Goal: Task Accomplishment & Management: Use online tool/utility

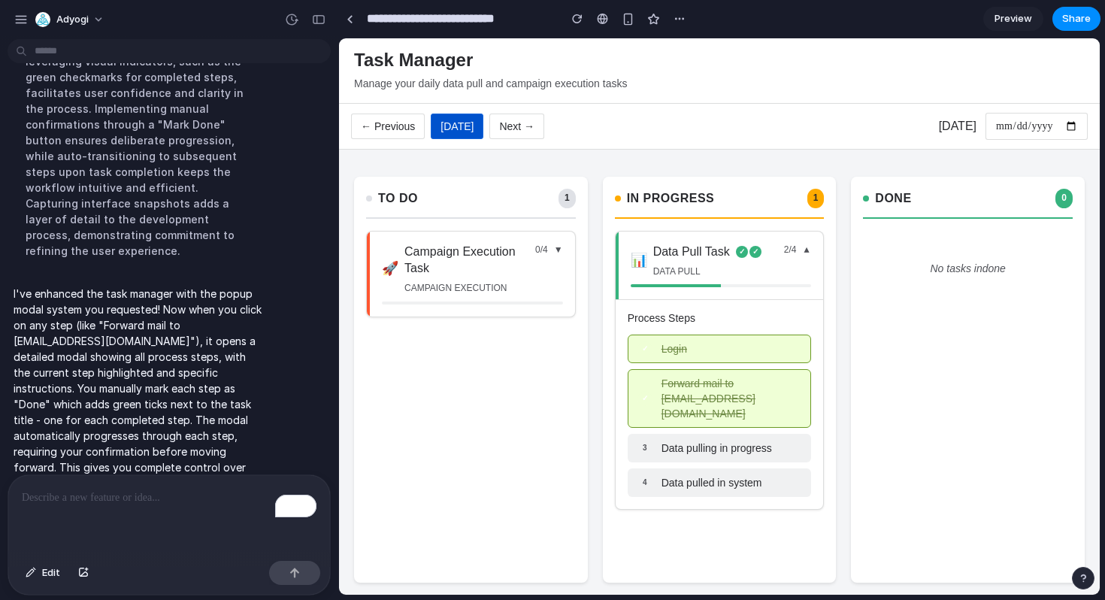
click at [403, 147] on div "**********" at bounding box center [719, 127] width 761 height 46
click at [393, 139] on button "← Previous" at bounding box center [388, 127] width 74 height 26
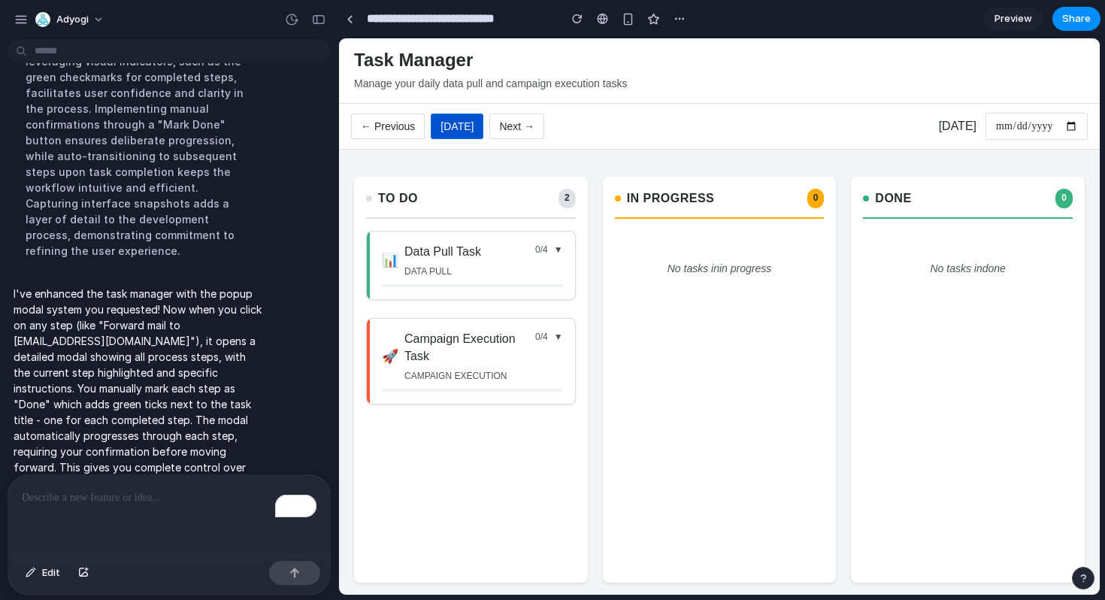
click at [503, 242] on div "📊 Data Pull Task data pull 0 / 4 ▼" at bounding box center [471, 266] width 208 height 68
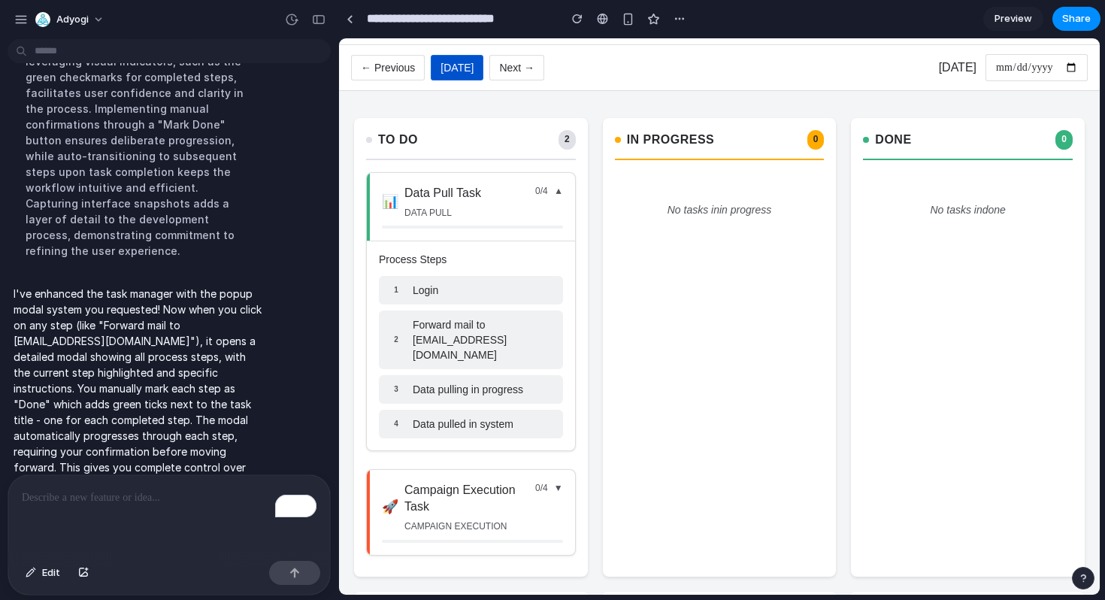
scroll to position [62, 0]
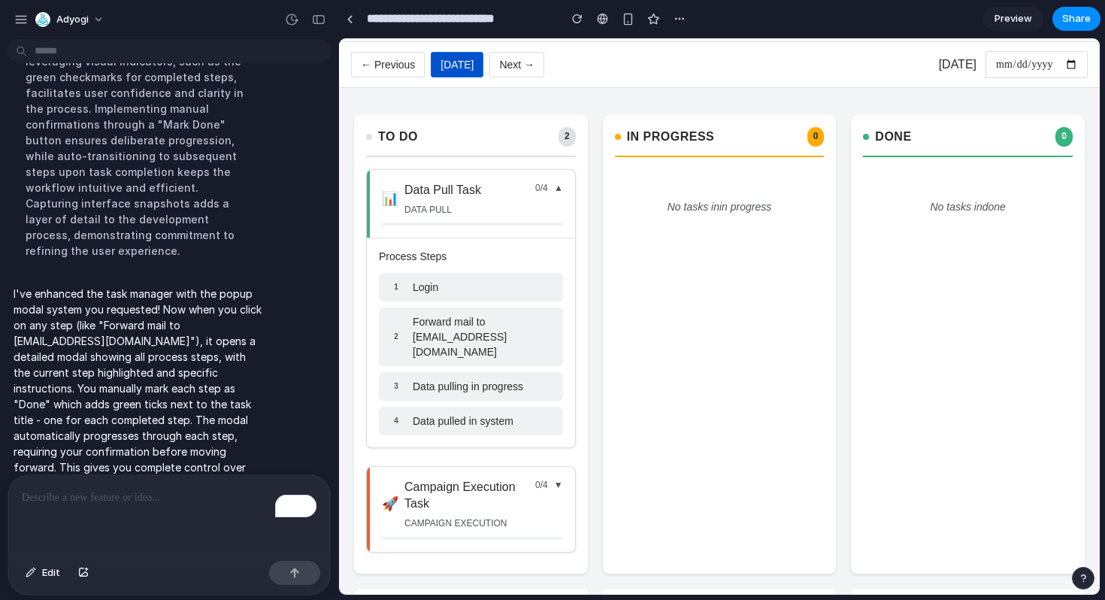
click at [480, 279] on div "1 Login" at bounding box center [471, 287] width 184 height 29
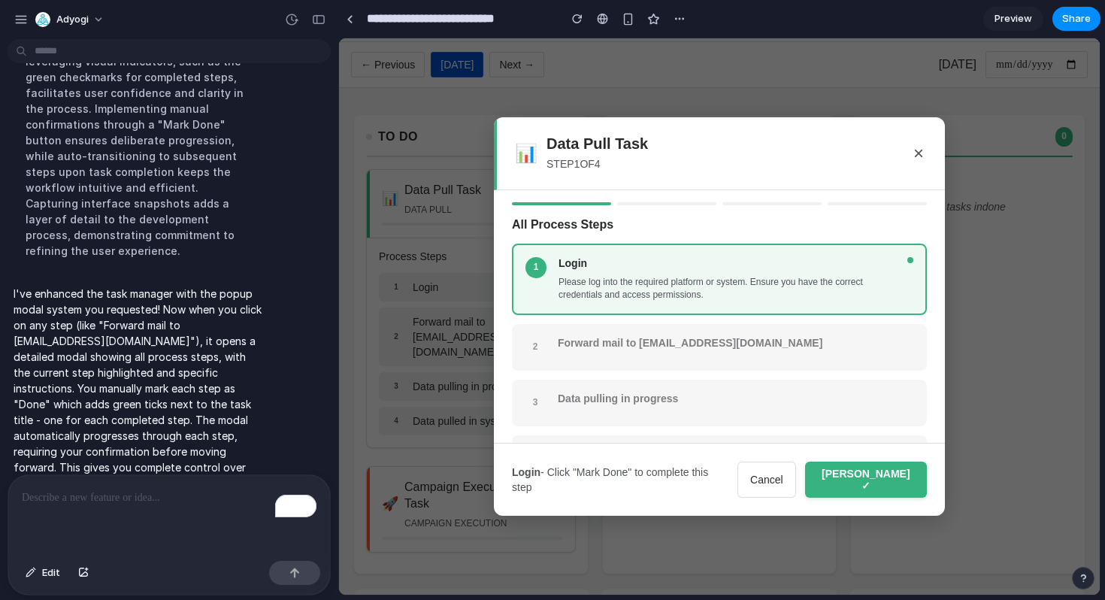
click at [874, 482] on button "[PERSON_NAME] ✓" at bounding box center [866, 480] width 122 height 36
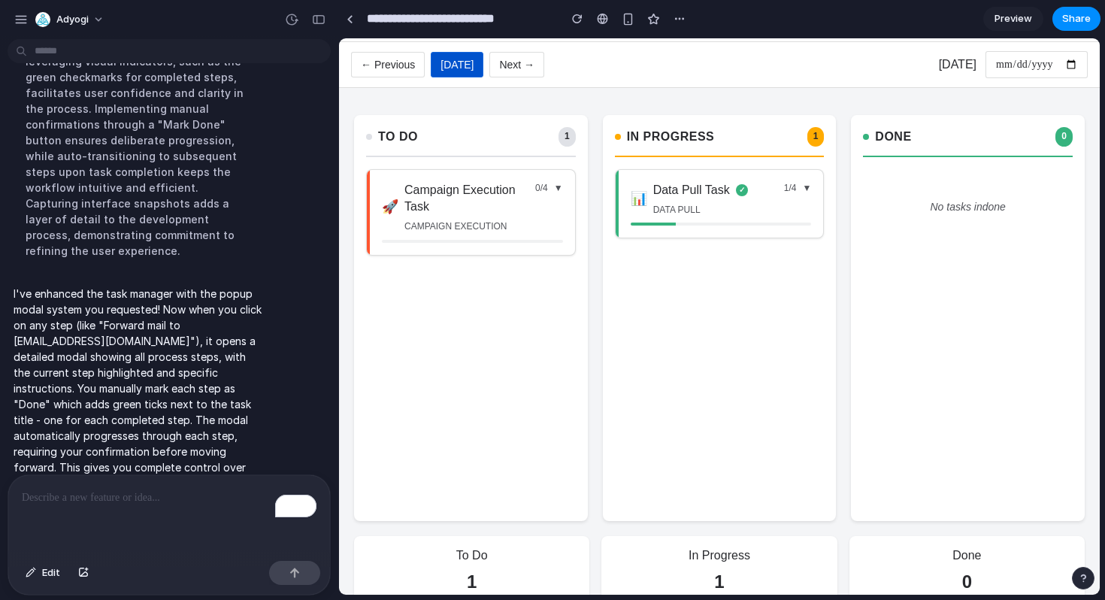
click at [701, 203] on div "Data Pull Task ✓ data pull" at bounding box center [718, 199] width 131 height 35
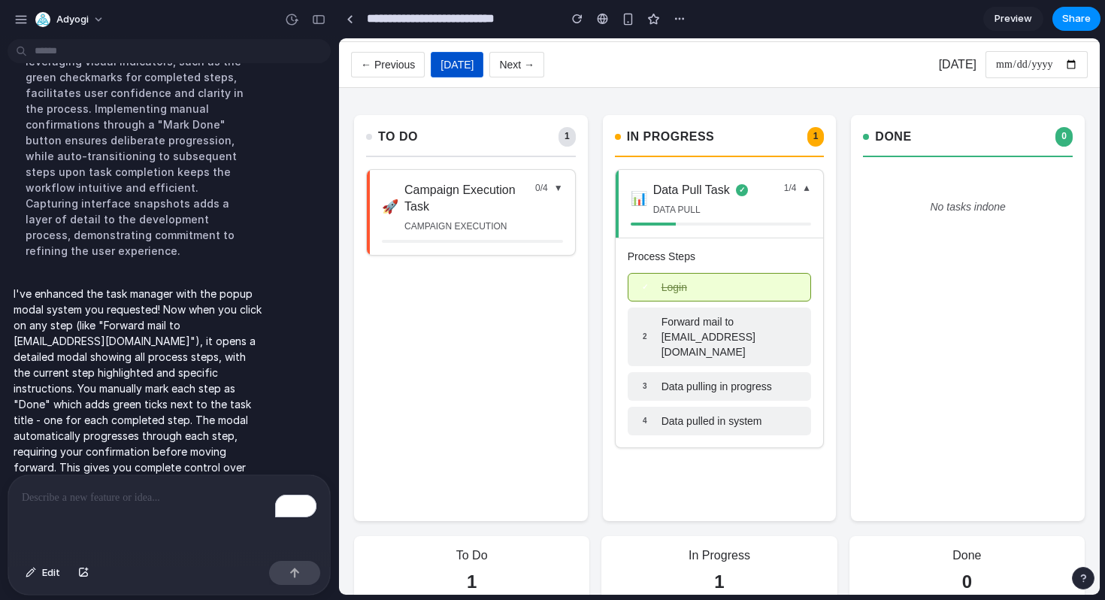
click at [677, 323] on span "Forward mail to [EMAIL_ADDRESS][DOMAIN_NAME]" at bounding box center [732, 336] width 141 height 45
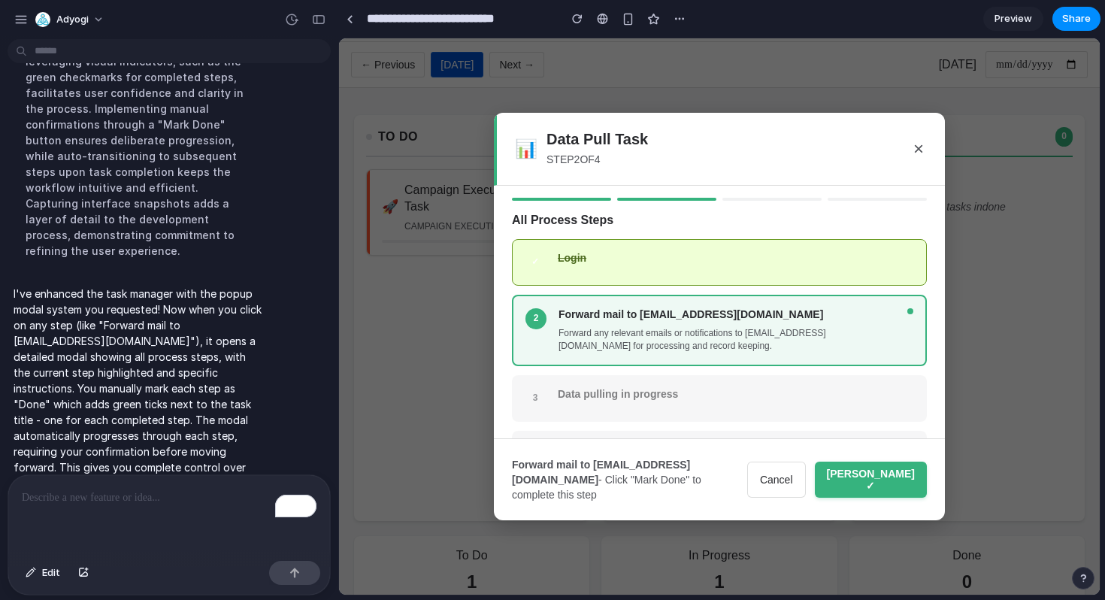
click at [806, 483] on button "Cancel" at bounding box center [776, 480] width 59 height 36
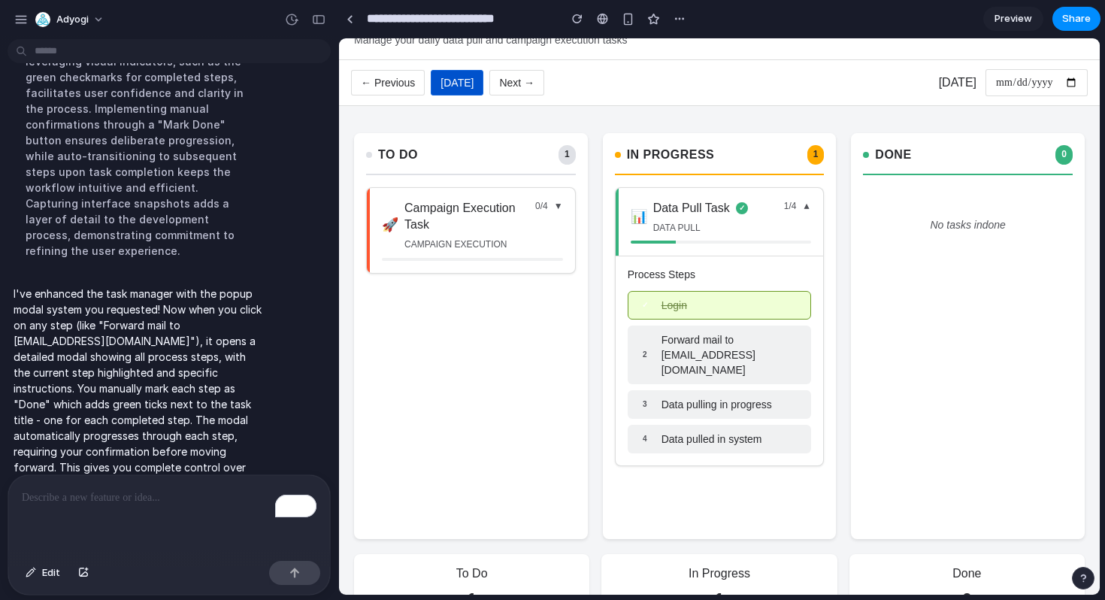
scroll to position [0, 0]
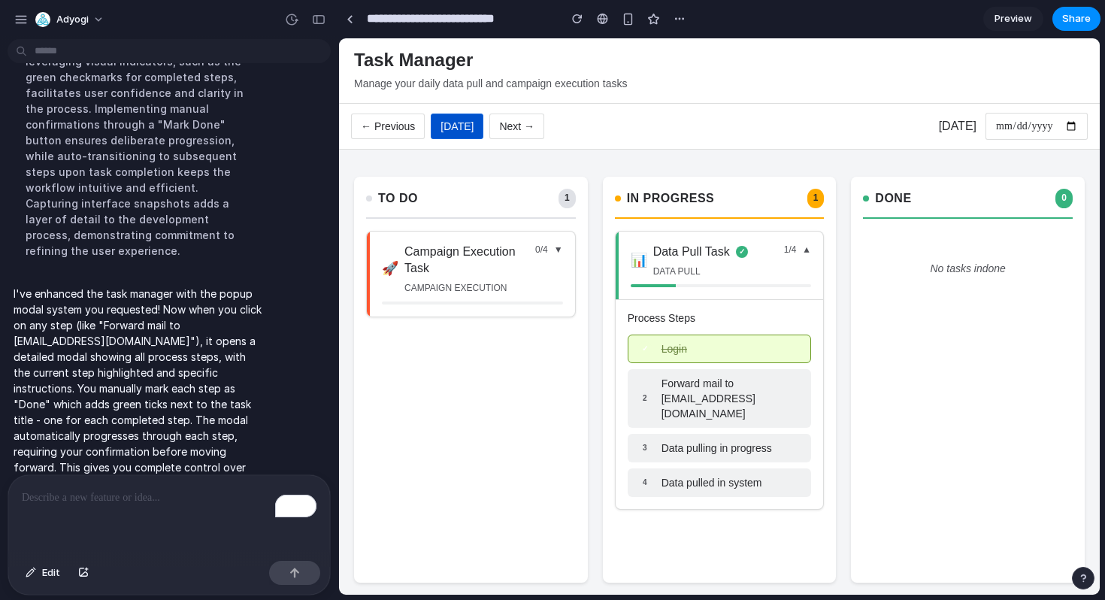
click at [371, 131] on button "← Previous" at bounding box center [388, 127] width 74 height 26
type input "**********"
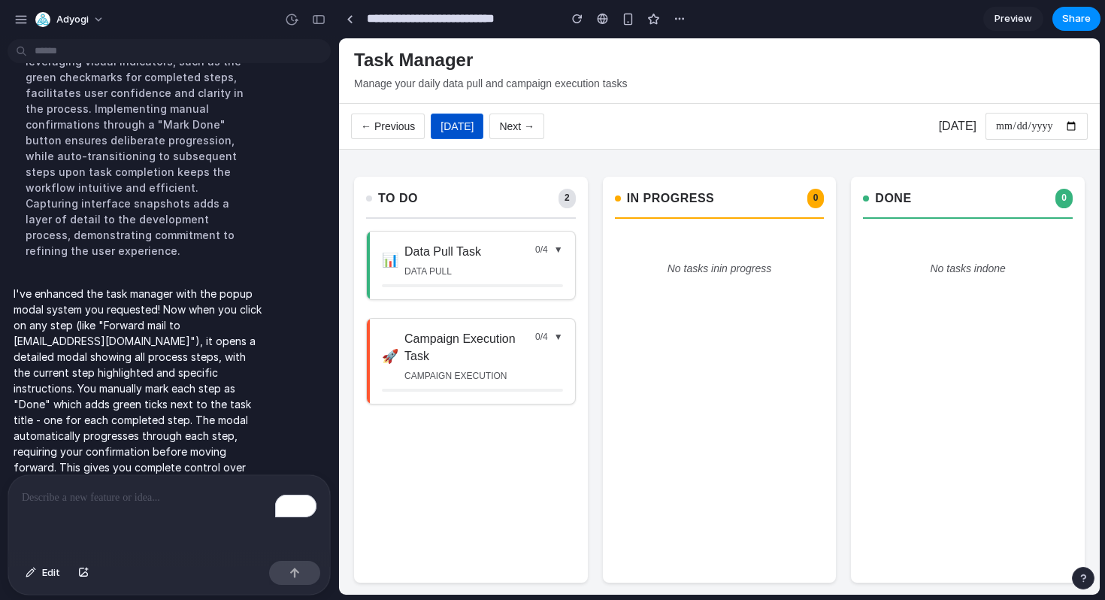
scroll to position [104, 0]
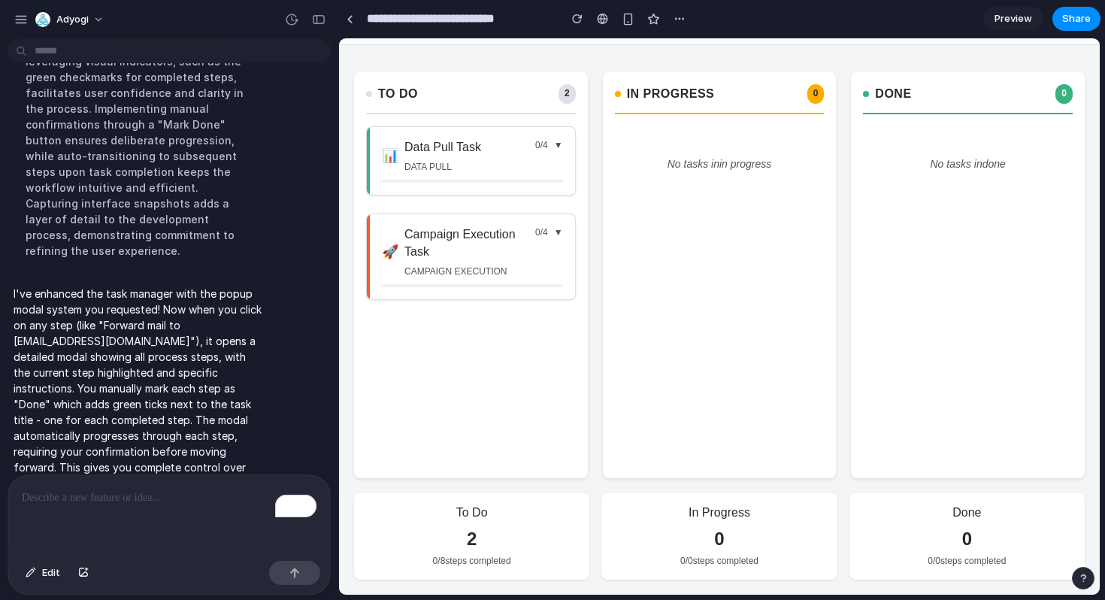
click at [463, 154] on h3 "Data Pull Task" at bounding box center [442, 147] width 77 height 17
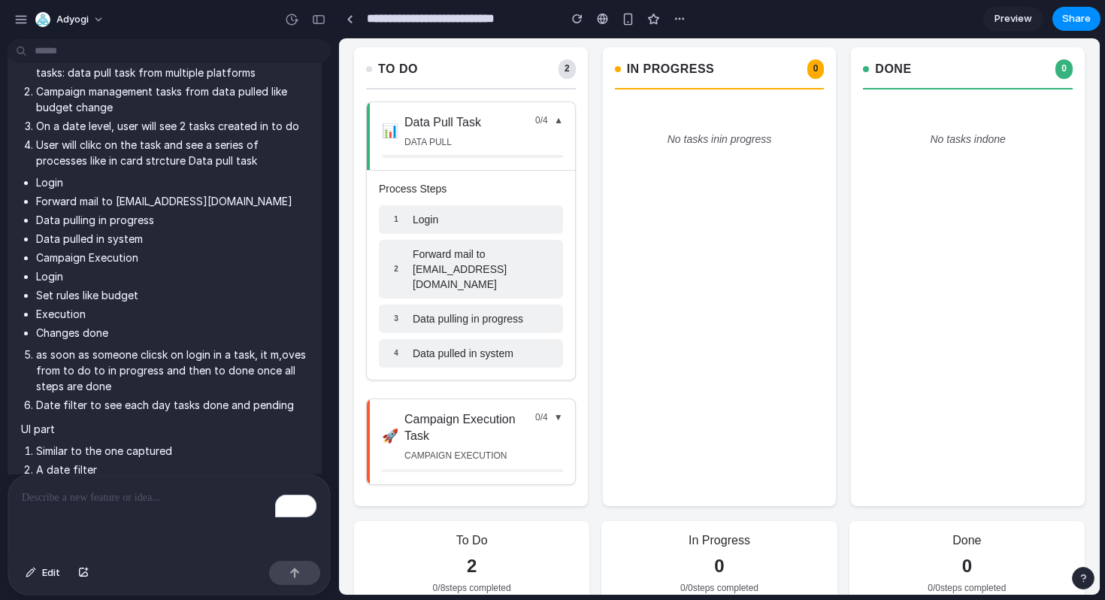
scroll to position [142, 0]
